Goal: Task Accomplishment & Management: Manage account settings

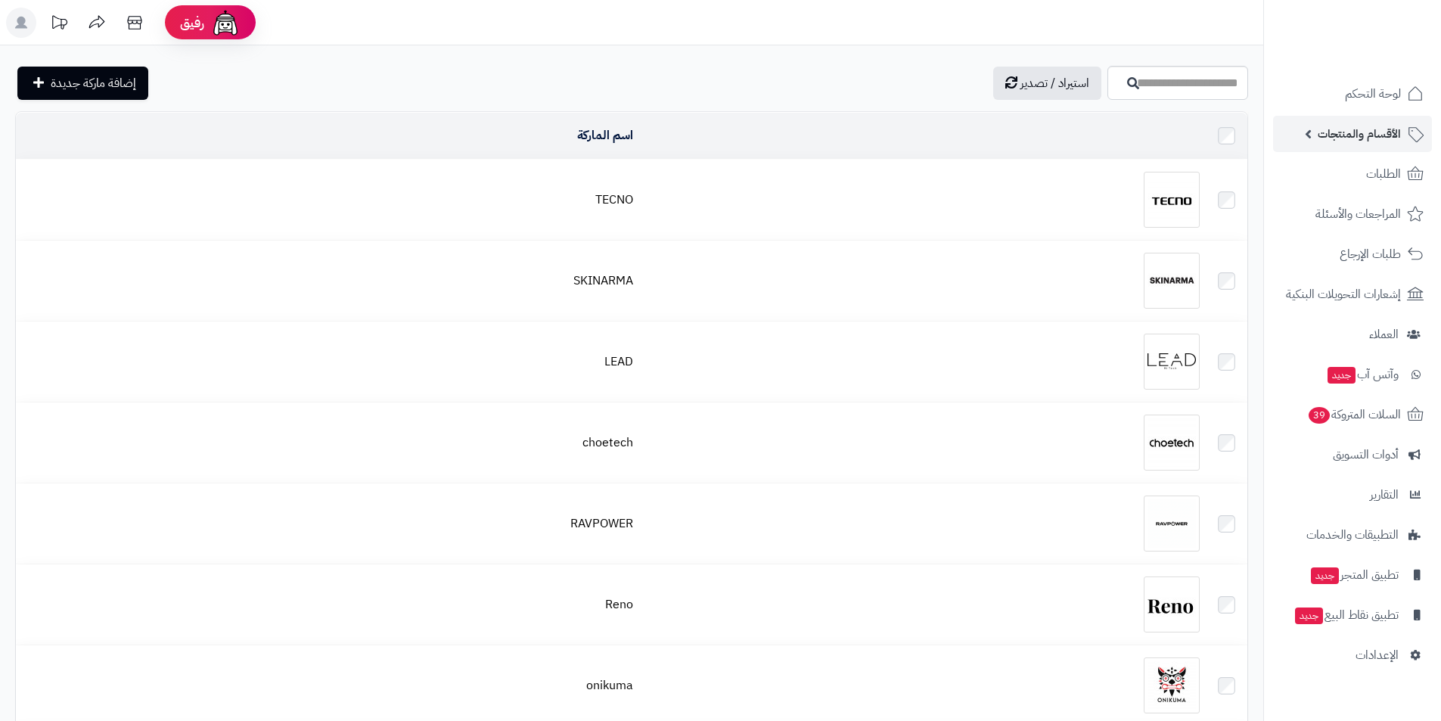
click at [1382, 137] on span "الأقسام والمنتجات" at bounding box center [1359, 133] width 83 height 21
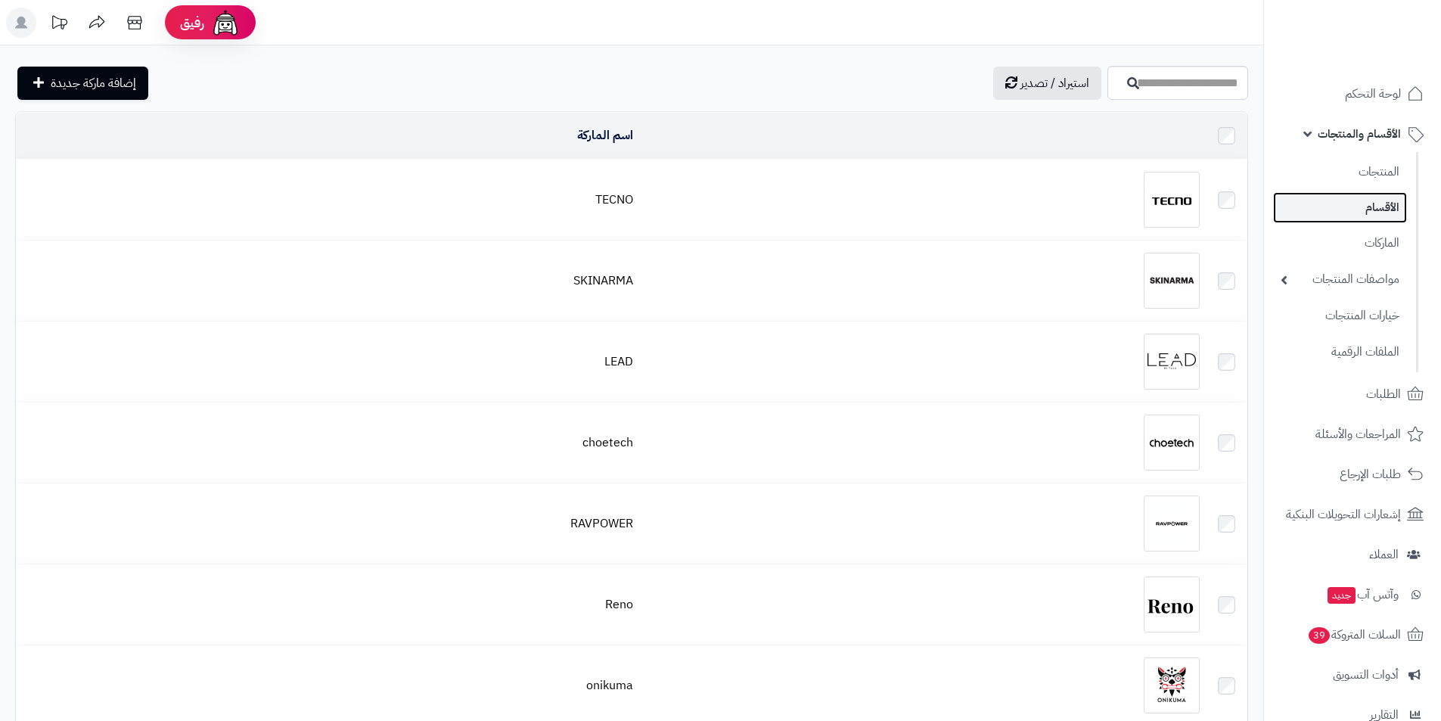
click at [1379, 205] on link "الأقسام" at bounding box center [1340, 207] width 134 height 31
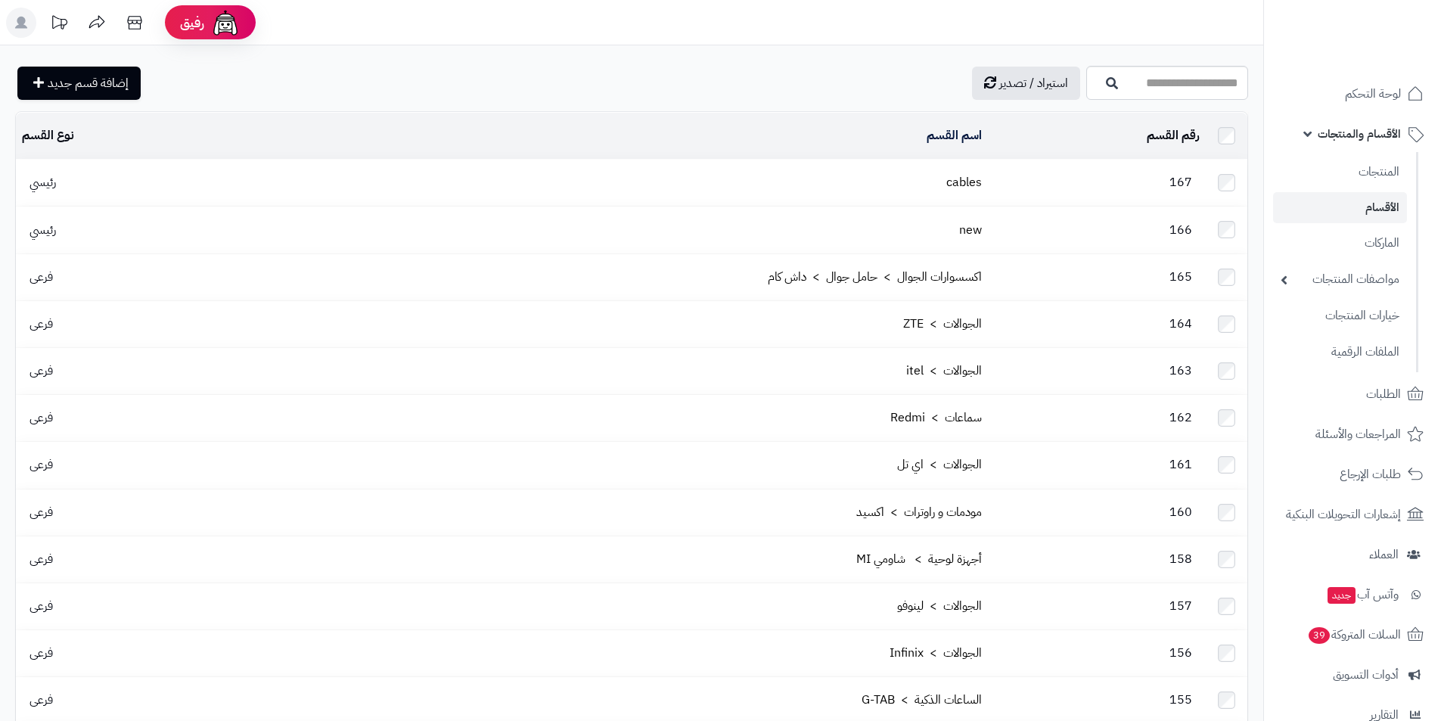
click at [955, 195] on td "cables" at bounding box center [609, 183] width 757 height 46
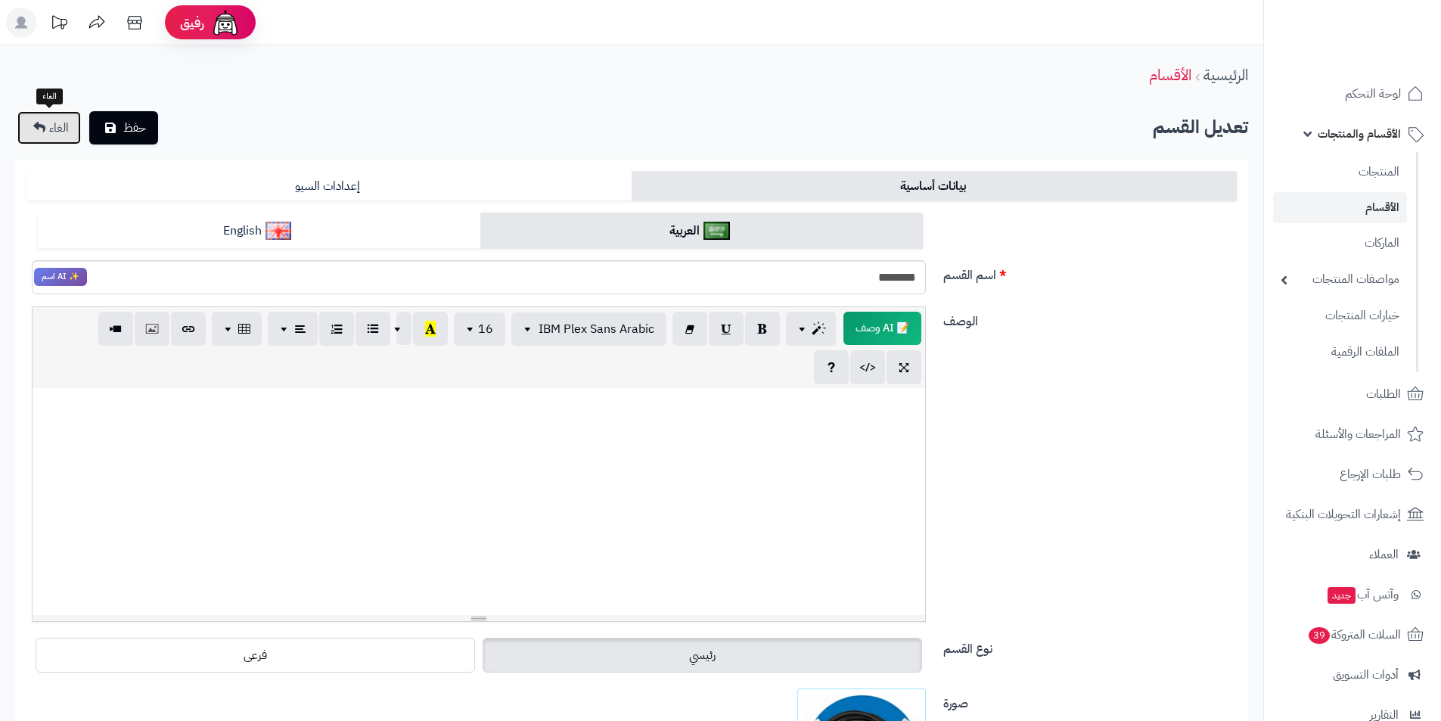
click at [58, 130] on span "الغاء" at bounding box center [59, 128] width 20 height 18
